Goal: Task Accomplishment & Management: Use online tool/utility

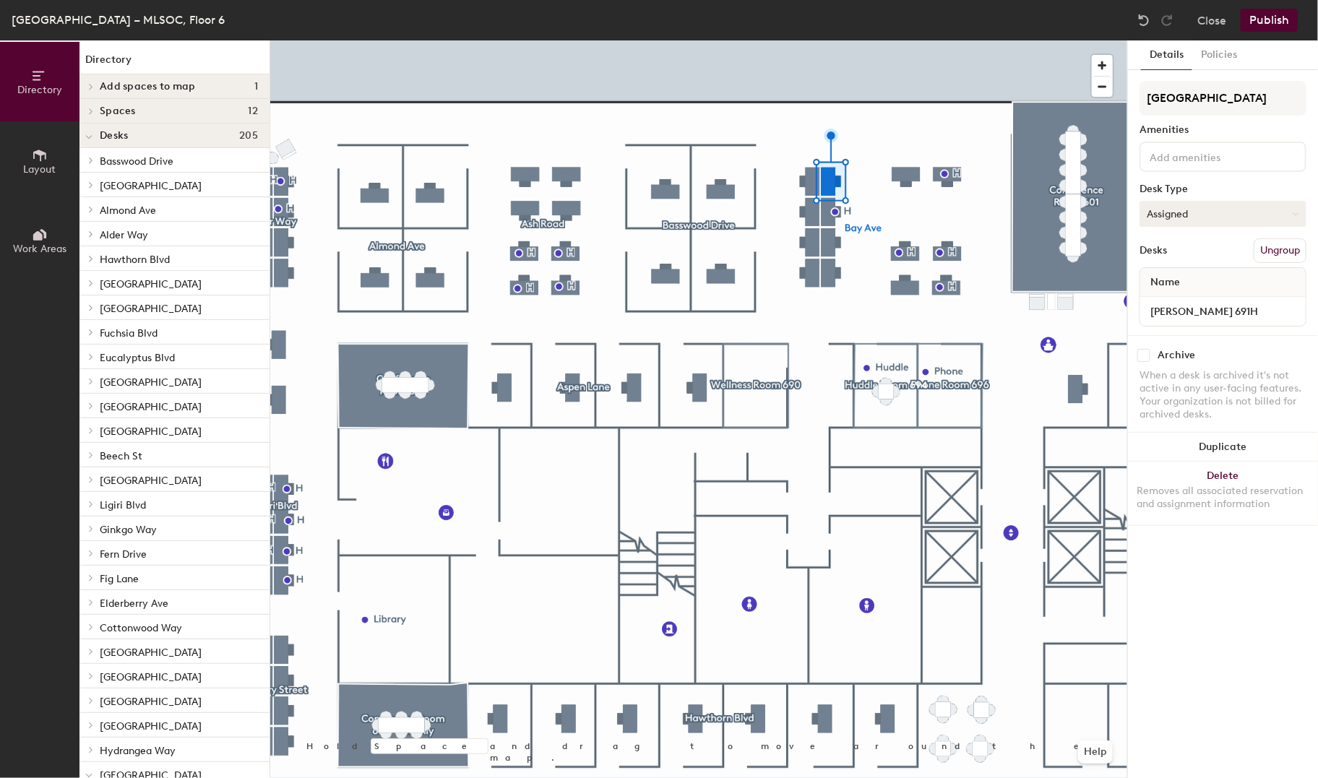
click at [1289, 215] on button "Assigned" at bounding box center [1223, 214] width 167 height 26
click at [1162, 297] on div "Hoteled" at bounding box center [1213, 302] width 145 height 22
click at [1172, 309] on input "[PERSON_NAME] 691H" at bounding box center [1223, 311] width 160 height 20
click at [1242, 311] on input "[PERSON_NAME] 691H" at bounding box center [1223, 311] width 160 height 20
drag, startPoint x: 1242, startPoint y: 311, endPoint x: 1140, endPoint y: 312, distance: 102.6
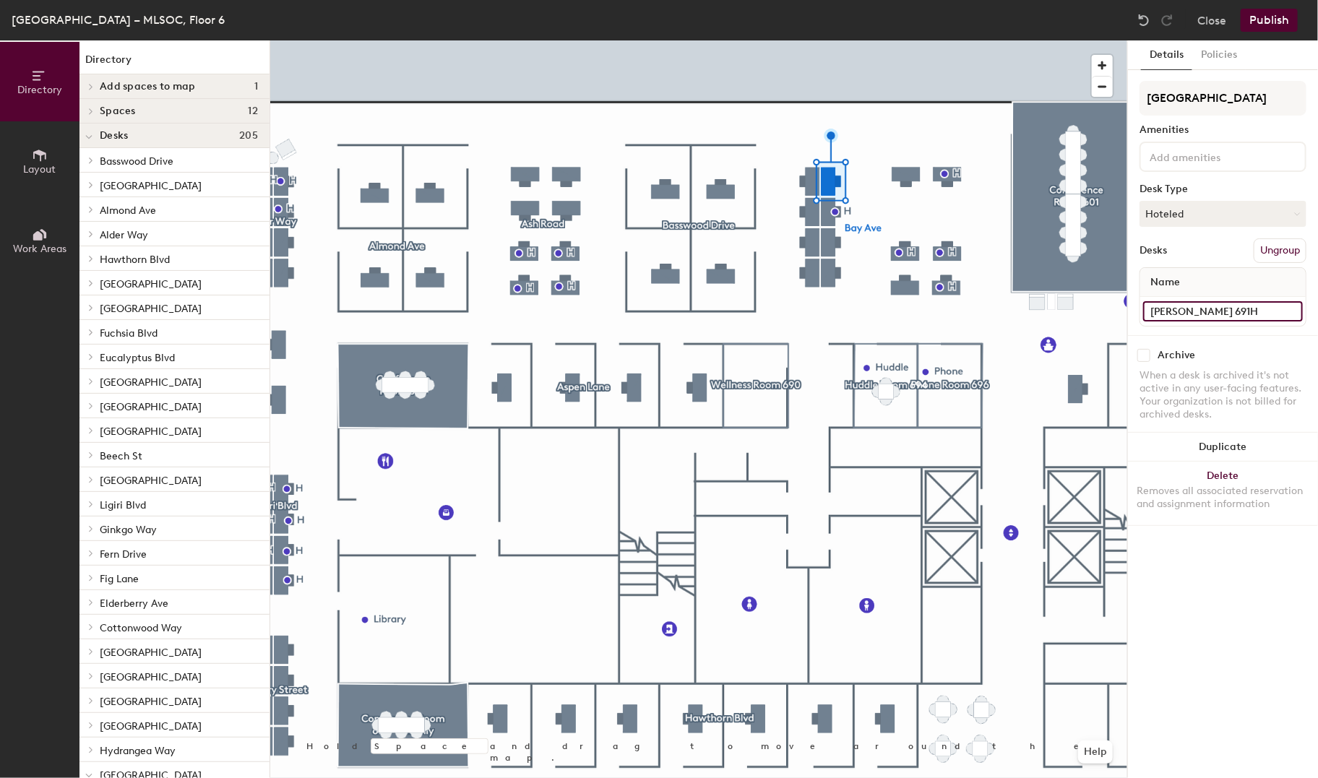
click at [1141, 312] on div "[PERSON_NAME] 691H" at bounding box center [1224, 311] width 166 height 29
type input "Hotel 691H"
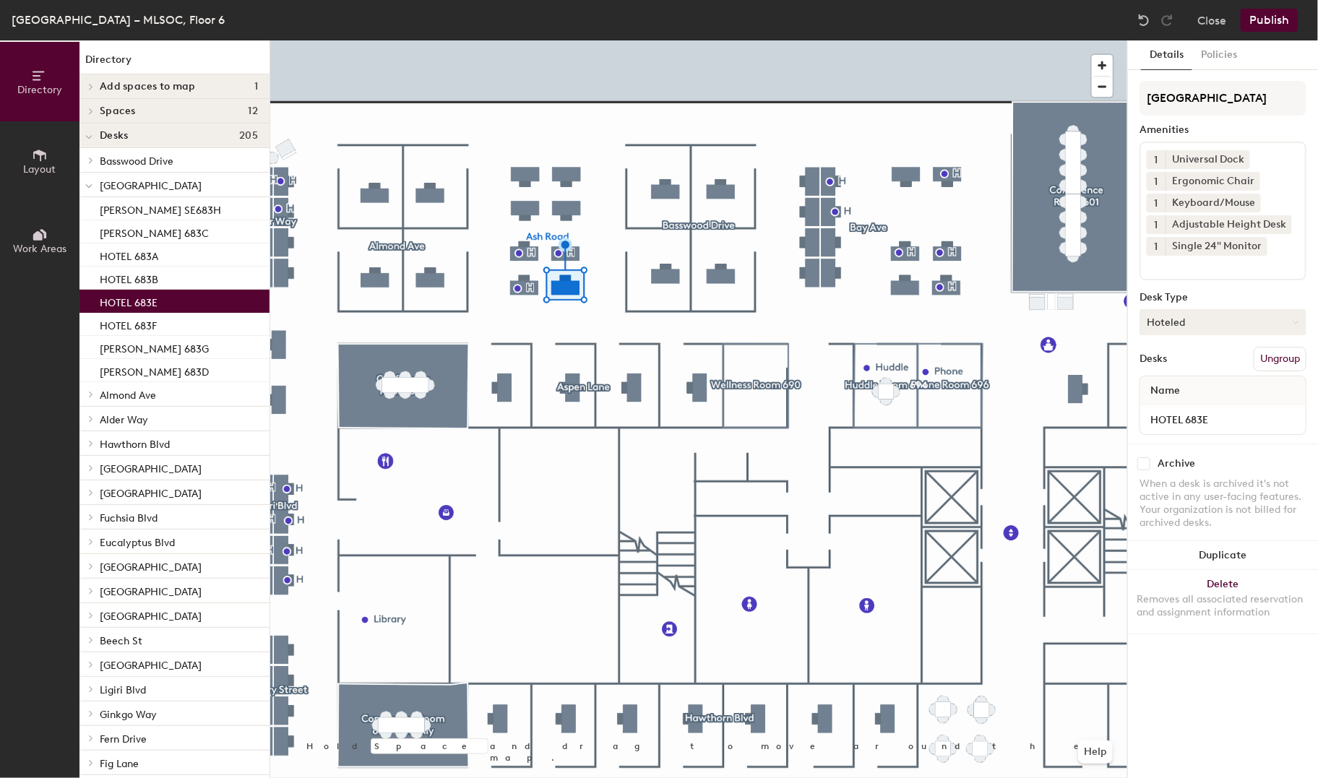
click at [1189, 319] on button "Hoteled" at bounding box center [1223, 322] width 167 height 26
click at [1181, 368] on div "Assigned" at bounding box center [1213, 367] width 145 height 22
click at [1167, 420] on input "HOTEL 683E" at bounding box center [1223, 420] width 160 height 20
click at [1180, 416] on input "HOTEL 683E" at bounding box center [1223, 420] width 160 height 20
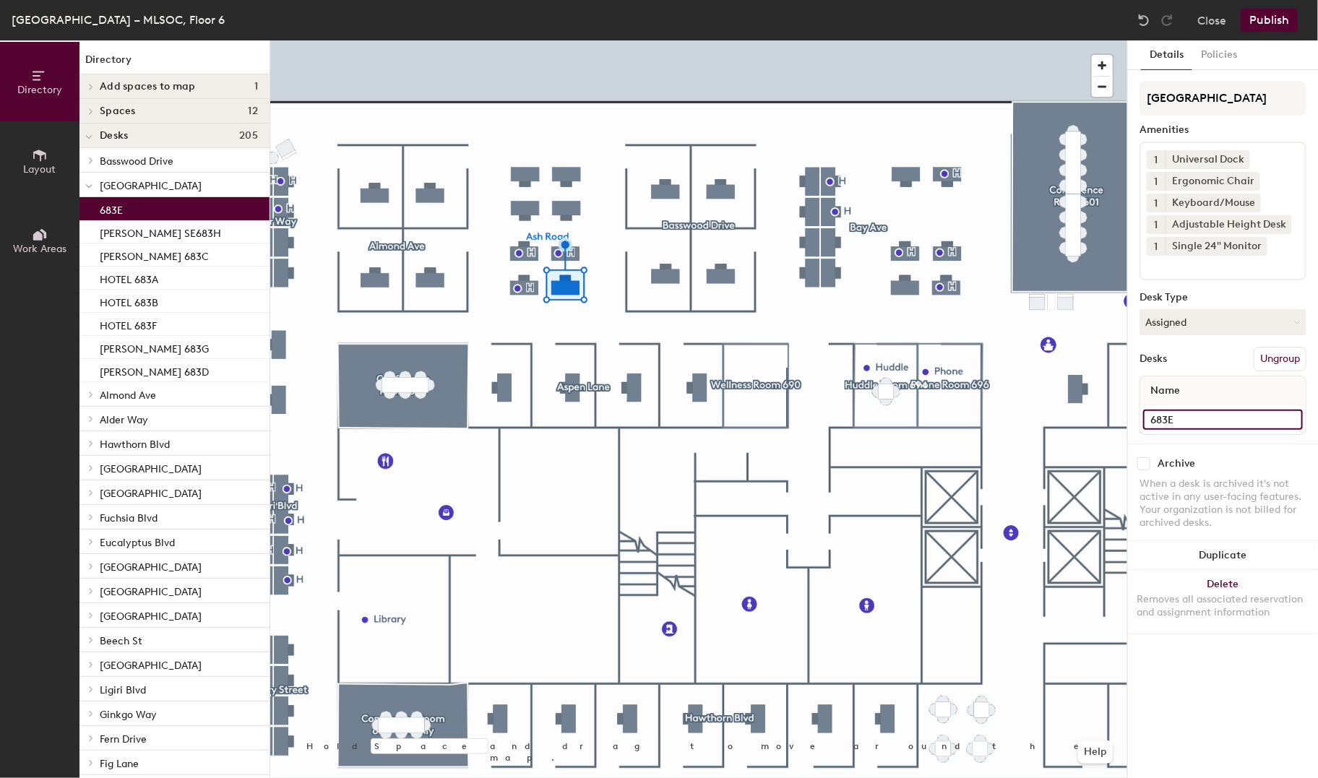
paste input "[PERSON_NAME]"
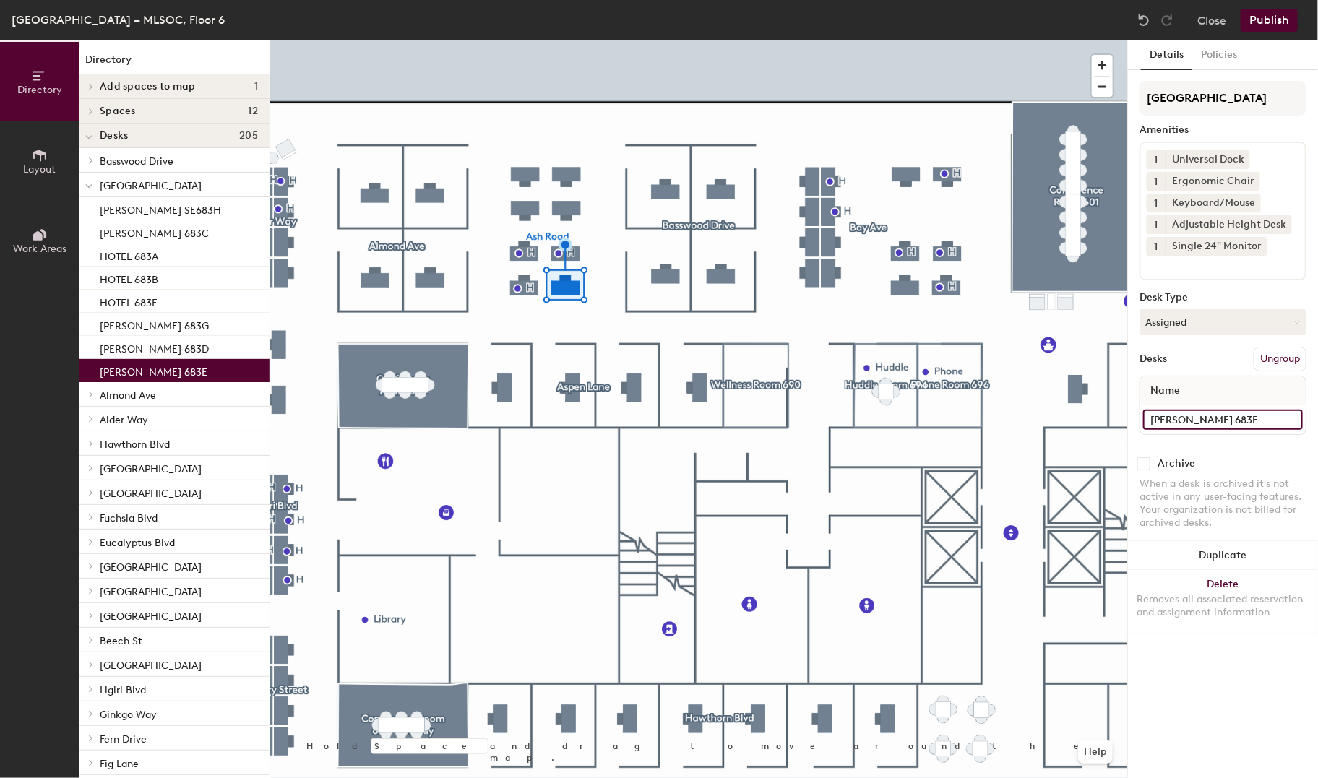
type input "[PERSON_NAME] 683E"
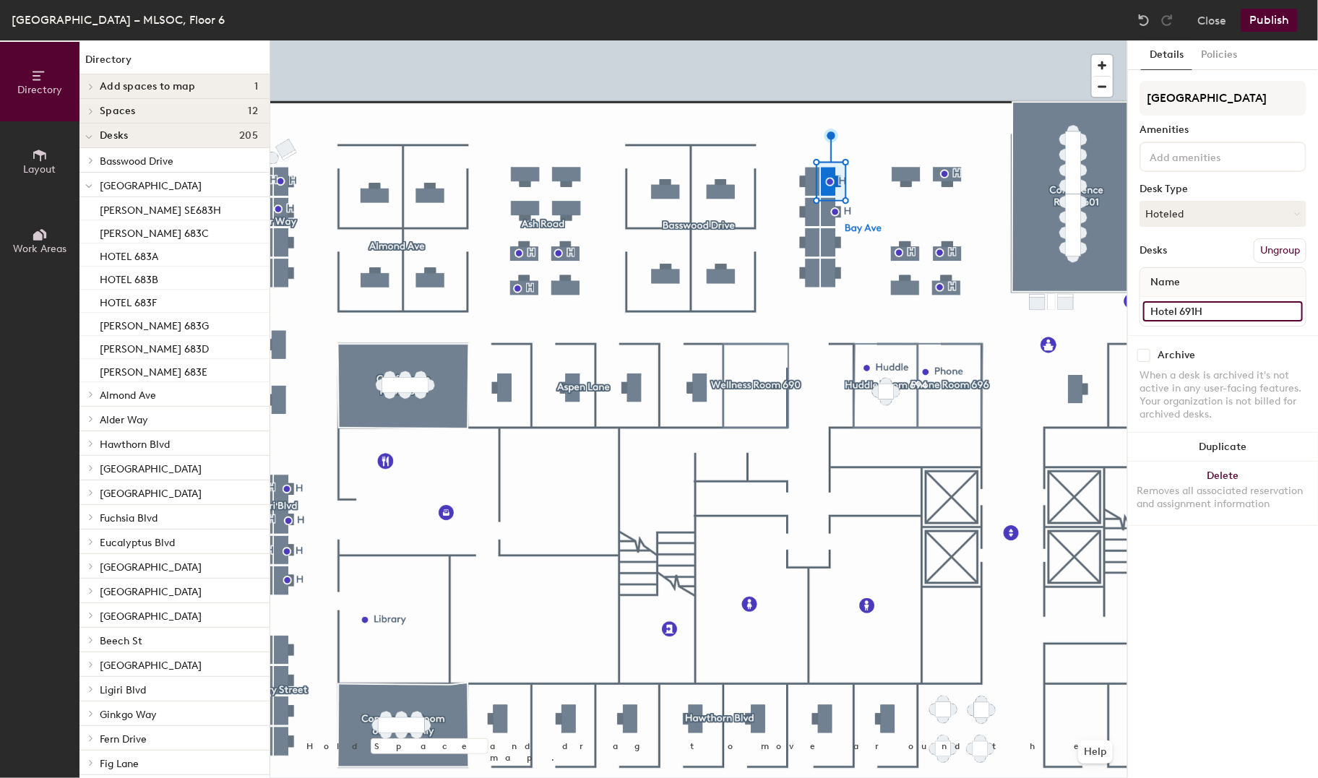
click at [1175, 311] on input "Hotel 691H" at bounding box center [1223, 311] width 160 height 20
click at [1177, 309] on input "Hotel 691H" at bounding box center [1223, 311] width 160 height 20
type input "HOTEL 691H"
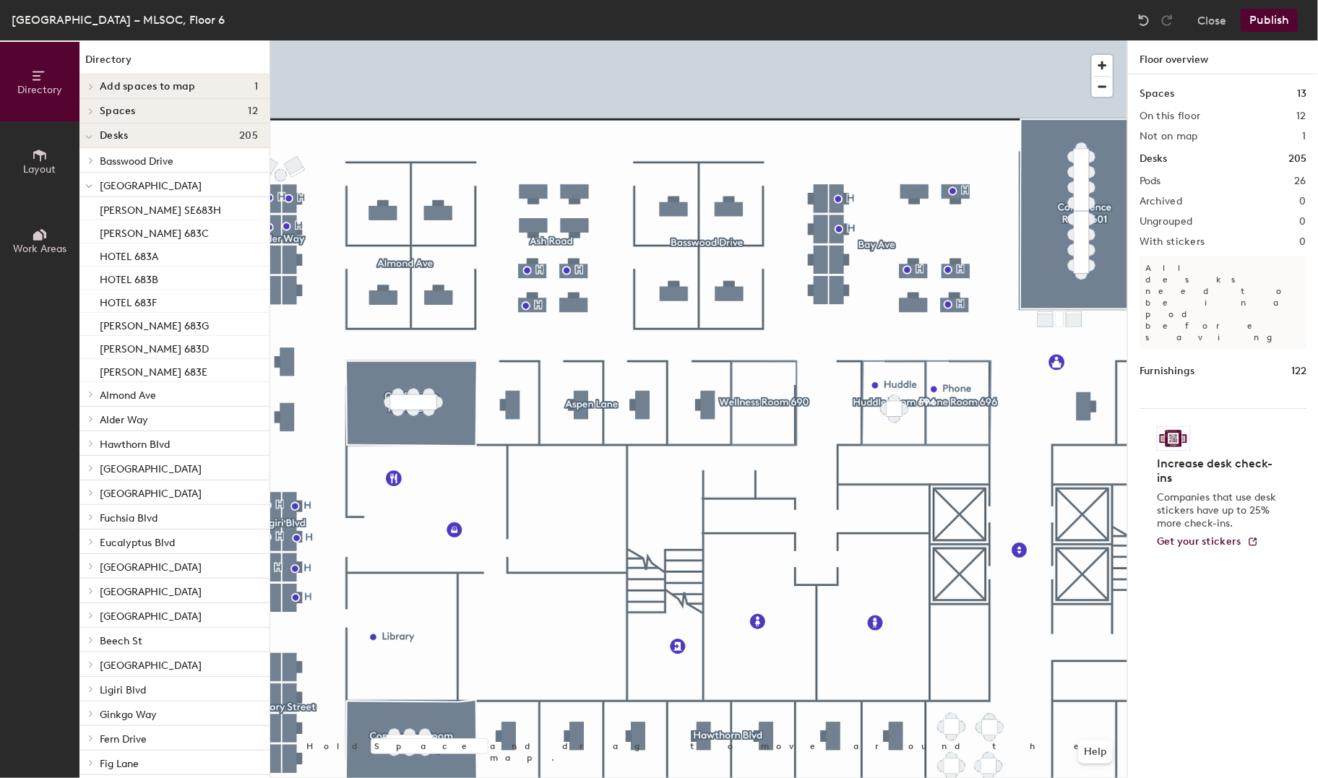
click at [1266, 20] on button "Publish" at bounding box center [1269, 20] width 57 height 23
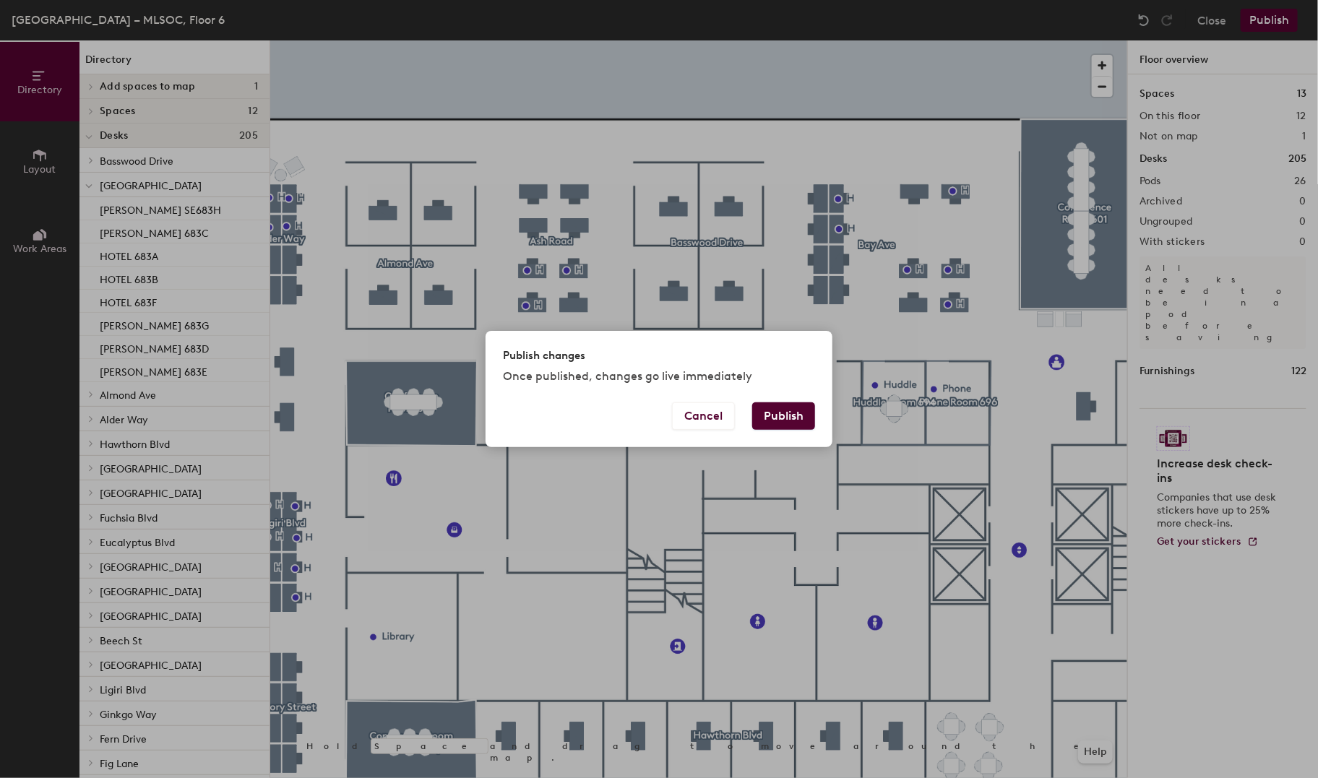
click at [789, 416] on button "Publish" at bounding box center [783, 416] width 63 height 27
